Goal: Use online tool/utility: Utilize a website feature to perform a specific function

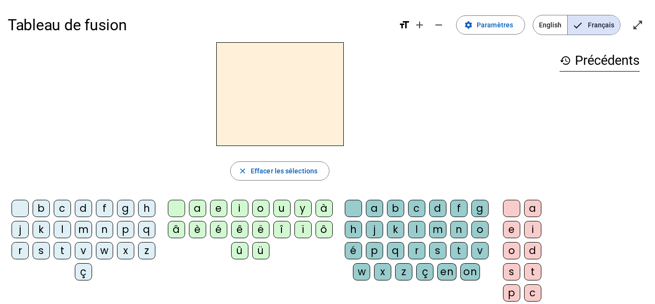
click at [91, 209] on div "d" at bounding box center [83, 208] width 17 height 17
click at [283, 209] on div "u" at bounding box center [282, 208] width 17 height 17
click at [50, 211] on div "b" at bounding box center [41, 208] width 17 height 17
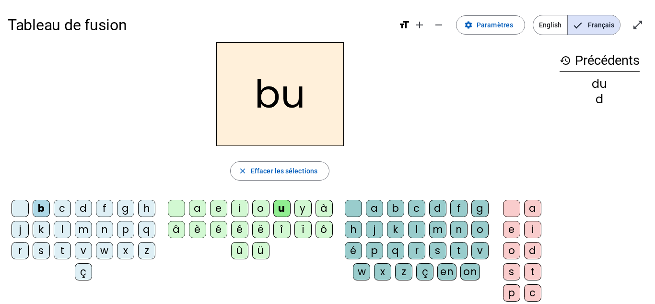
click at [71, 250] on div "t" at bounding box center [62, 250] width 17 height 17
click at [50, 250] on div "s" at bounding box center [41, 250] width 17 height 17
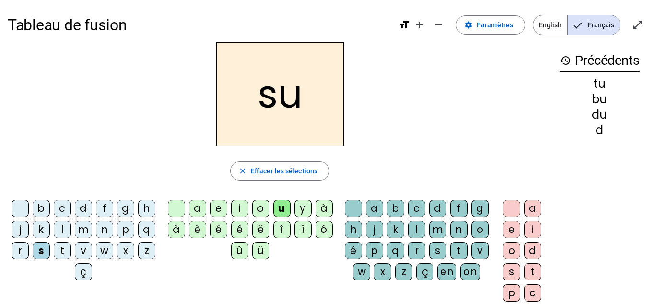
click at [216, 206] on div "e" at bounding box center [218, 208] width 17 height 17
click at [194, 206] on div "a" at bounding box center [197, 208] width 17 height 17
click at [425, 208] on div "c" at bounding box center [416, 208] width 17 height 17
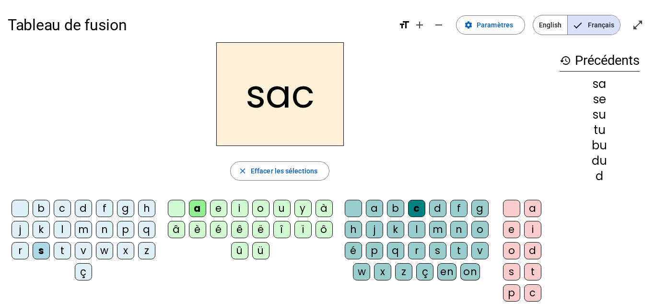
click at [71, 230] on div "l" at bounding box center [62, 229] width 17 height 17
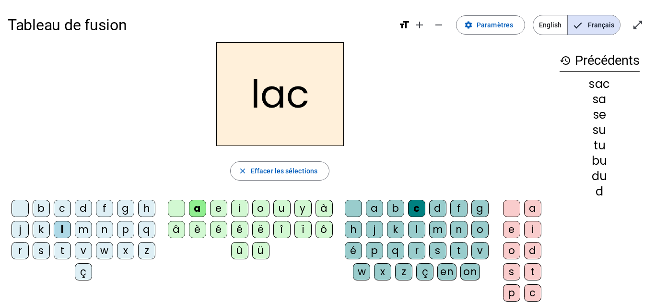
click at [361, 207] on div at bounding box center [353, 208] width 17 height 17
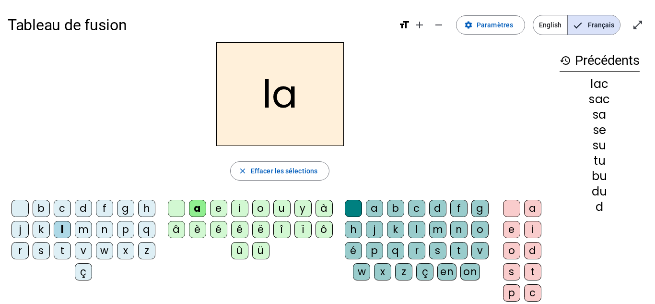
click at [92, 232] on div "m" at bounding box center [83, 229] width 17 height 17
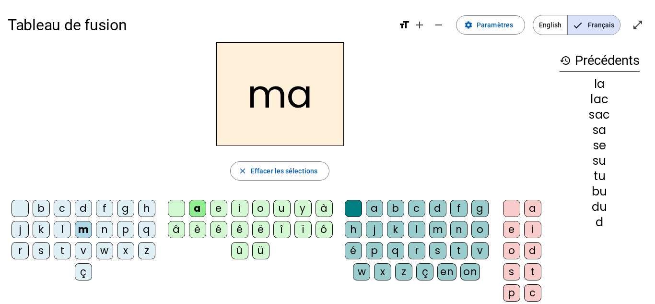
click at [426, 228] on div "l" at bounding box center [416, 229] width 17 height 17
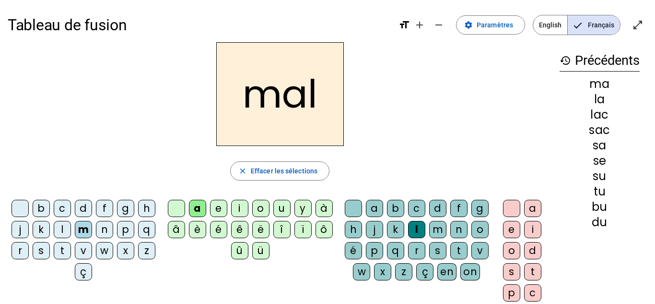
click at [50, 207] on div "b" at bounding box center [41, 208] width 17 height 17
